Goal: Information Seeking & Learning: Learn about a topic

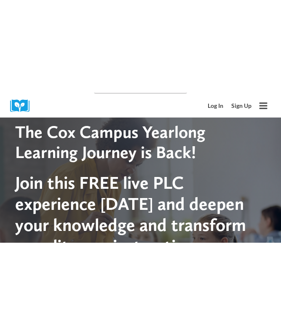
scroll to position [13, 0]
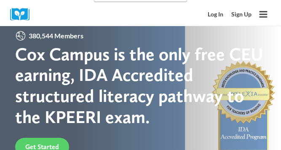
click at [272, 115] on div at bounding box center [140, 107] width 281 height 180
click at [212, 132] on video at bounding box center [165, 135] width 94 height 67
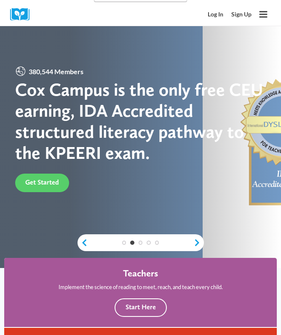
click at [259, 8] on button "Toggle Menu" at bounding box center [263, 14] width 15 height 15
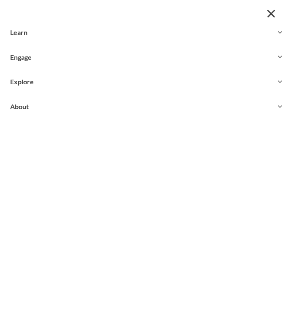
click at [280, 32] on icon "Expand" at bounding box center [279, 32] width 7 height 7
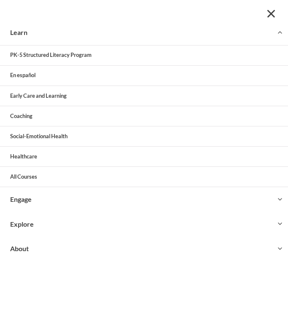
click at [24, 150] on link "All Courses" at bounding box center [144, 177] width 288 height 20
